Goal: Information Seeking & Learning: Learn about a topic

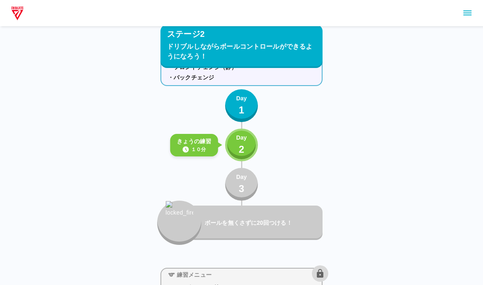
scroll to position [1372, 0]
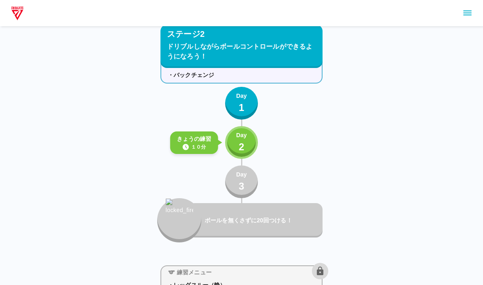
click at [245, 148] on div "Day 2" at bounding box center [241, 142] width 11 height 23
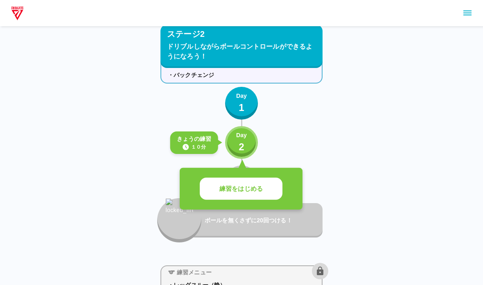
click at [218, 181] on button "練習をはじめる" at bounding box center [241, 189] width 83 height 23
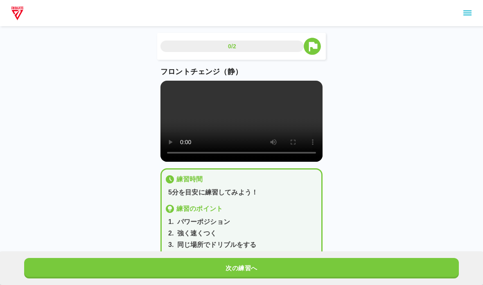
click at [191, 128] on video at bounding box center [241, 121] width 162 height 81
click at [179, 132] on video at bounding box center [241, 121] width 162 height 81
click at [174, 85] on video at bounding box center [241, 121] width 162 height 81
click at [198, 148] on video at bounding box center [241, 121] width 162 height 81
click at [180, 140] on video at bounding box center [241, 121] width 162 height 81
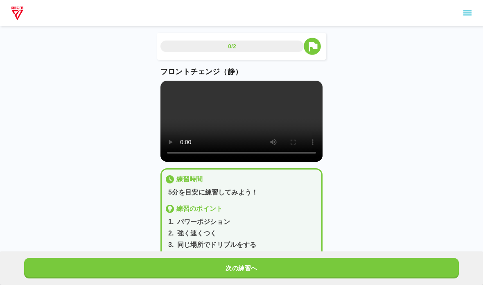
click at [169, 87] on video at bounding box center [241, 121] width 162 height 81
click at [133, 265] on button "次の練習へ" at bounding box center [241, 268] width 435 height 20
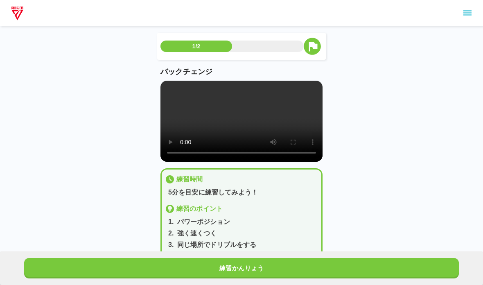
click at [164, 89] on video at bounding box center [241, 121] width 162 height 81
click at [162, 277] on button "練習かんりょう" at bounding box center [241, 268] width 435 height 20
click at [117, 268] on button "次の練習へ" at bounding box center [241, 268] width 435 height 20
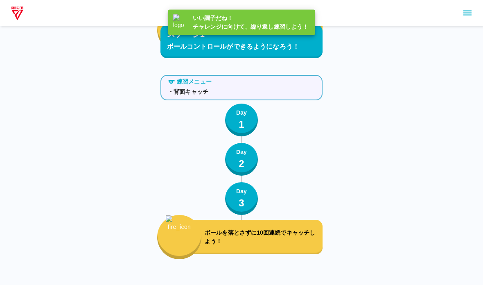
scroll to position [1372, 0]
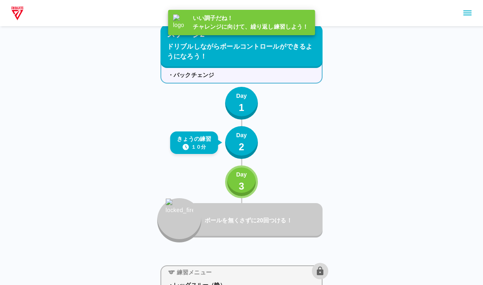
click at [241, 176] on p "Day" at bounding box center [241, 174] width 11 height 9
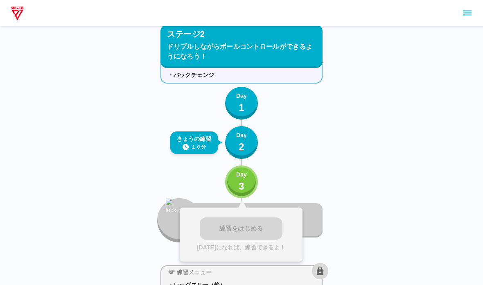
click at [229, 217] on div "練習をはじめる [DATE]になれば、練習できるよ！" at bounding box center [241, 234] width 123 height 54
click at [232, 182] on button "Day 3" at bounding box center [241, 181] width 33 height 33
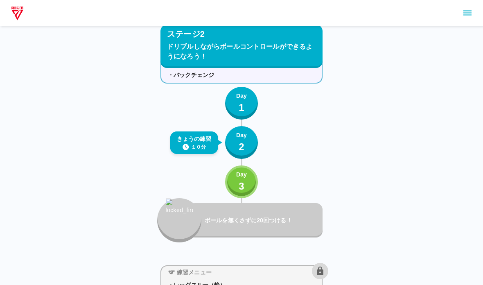
click at [239, 184] on p "3" at bounding box center [242, 186] width 6 height 15
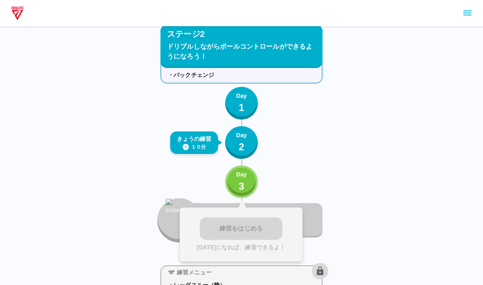
click at [220, 229] on div "練習をはじめる [DATE]になれば、練習できるよ！" at bounding box center [241, 234] width 123 height 54
